Goal: Obtain resource: Download file/media

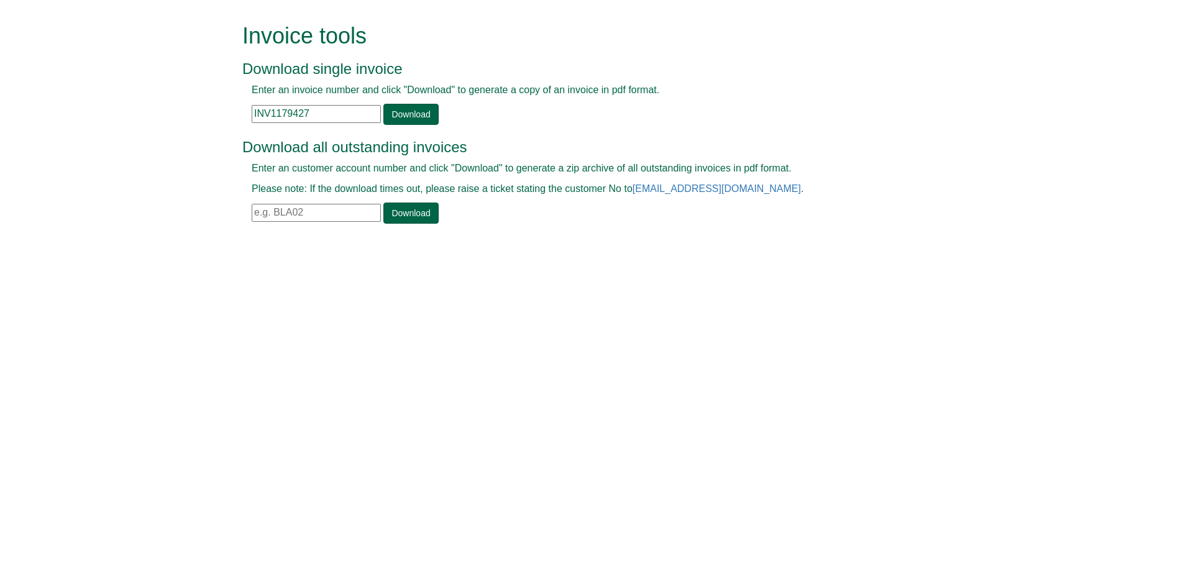
drag, startPoint x: 315, startPoint y: 119, endPoint x: 193, endPoint y: 112, distance: 122.6
click at [193, 112] on form "Invoice tools Download single invoice Enter an invoice number and click "Downlo…" at bounding box center [596, 125] width 1193 height 250
paste input "CRE01126838"
type input "CRE01126838"
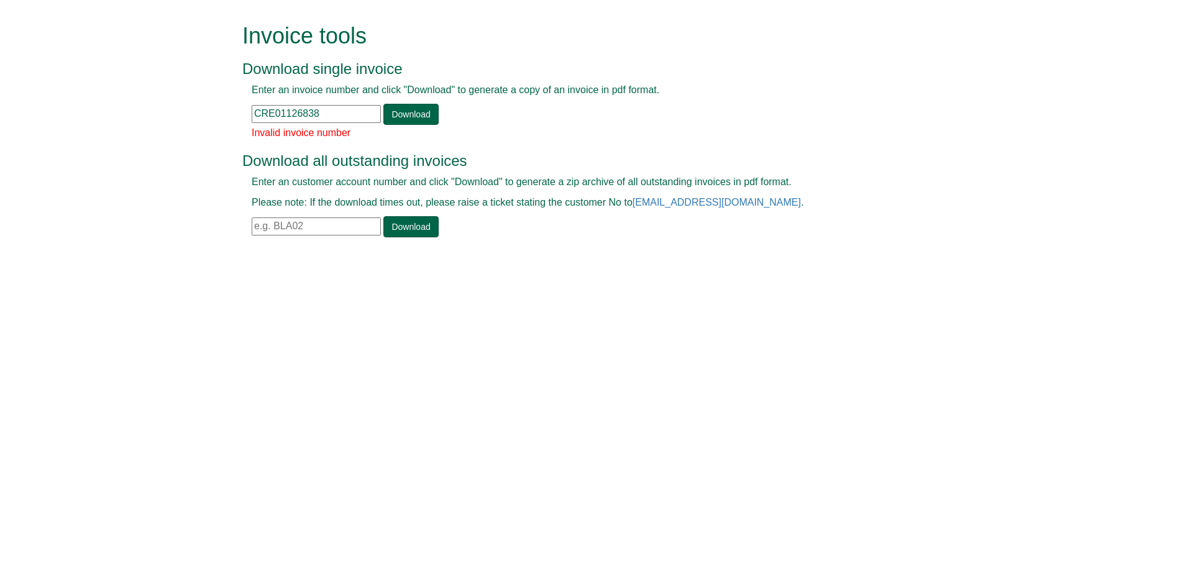
drag, startPoint x: 324, startPoint y: 110, endPoint x: 227, endPoint y: 110, distance: 97.5
click at [229, 110] on form "Invoice tools Download single invoice Enter an invoice number and click "Downlo…" at bounding box center [596, 131] width 1193 height 263
click at [319, 114] on input "text" at bounding box center [316, 114] width 129 height 18
paste input "INV1345526"
click at [402, 112] on link "Download" at bounding box center [410, 114] width 55 height 21
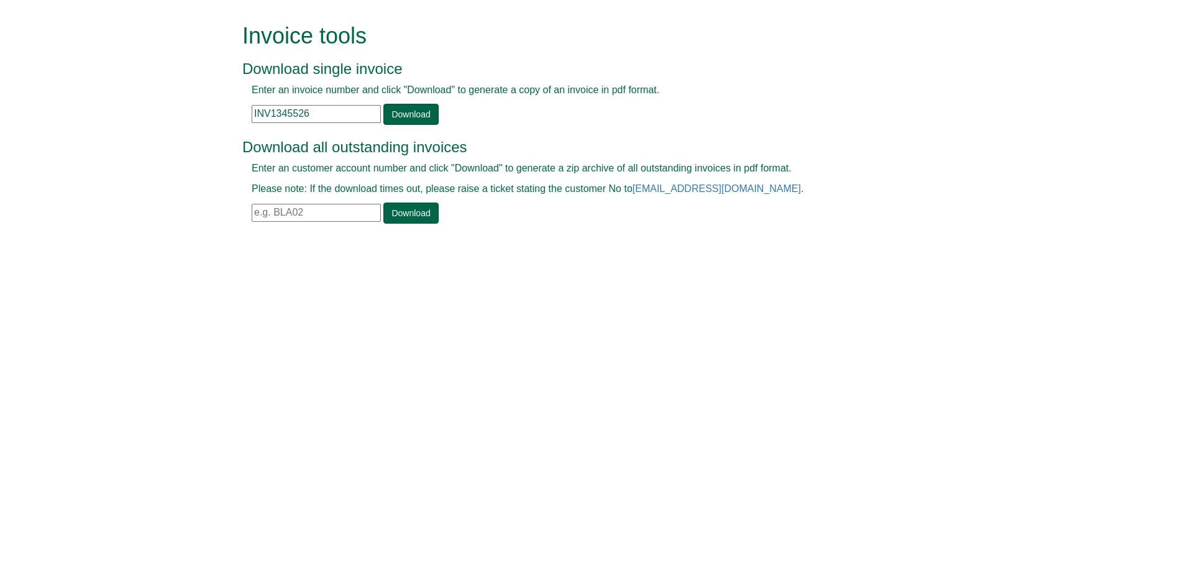
drag, startPoint x: 286, startPoint y: 112, endPoint x: 180, endPoint y: 129, distance: 107.7
click at [190, 129] on form "Invoice tools Download single invoice Enter an invoice number and click "Downlo…" at bounding box center [596, 125] width 1193 height 250
paste input "56014"
type input "INV1356014"
click at [396, 108] on link "Download" at bounding box center [410, 114] width 55 height 21
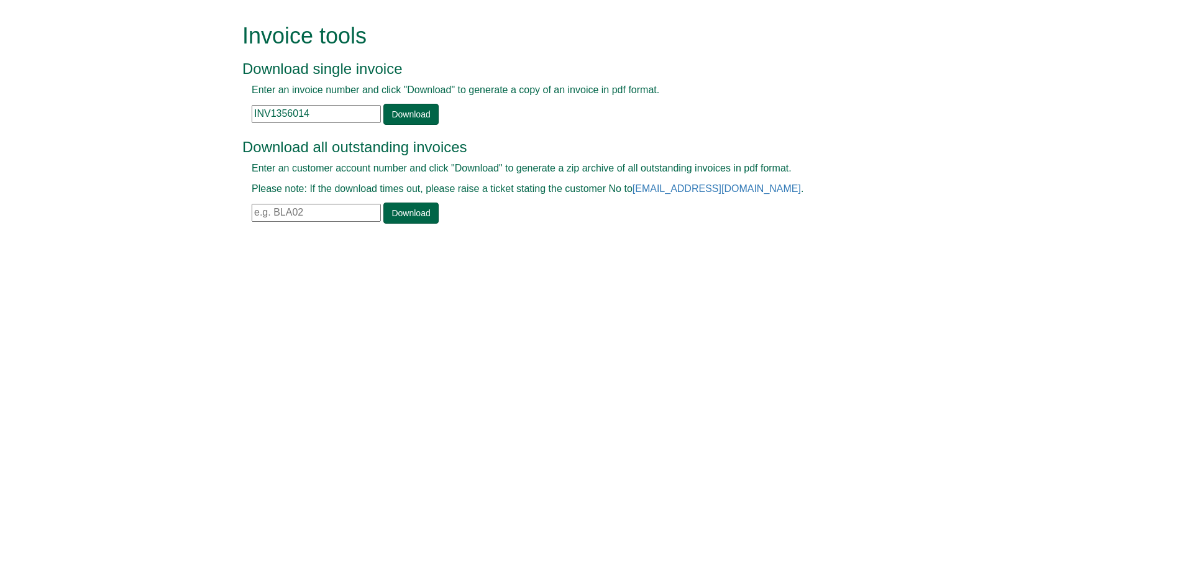
drag, startPoint x: 329, startPoint y: 111, endPoint x: 200, endPoint y: 112, distance: 128.6
click at [230, 112] on form "Invoice tools Download single invoice Enter an invoice number and click "Downlo…" at bounding box center [596, 125] width 1193 height 250
